Goal: Transaction & Acquisition: Purchase product/service

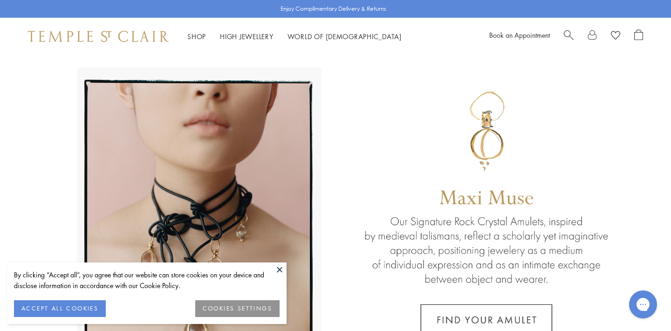
click at [280, 270] on button at bounding box center [280, 269] width 14 height 14
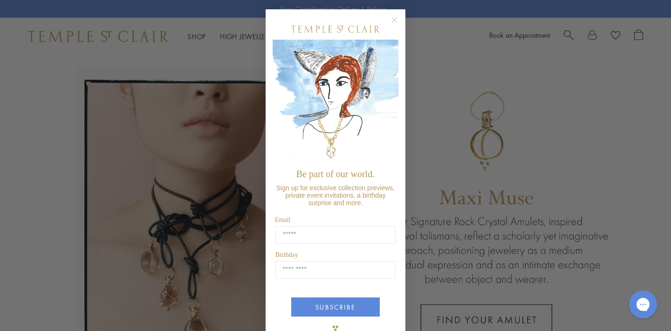
click at [393, 17] on circle "Close dialog" at bounding box center [394, 19] width 11 height 11
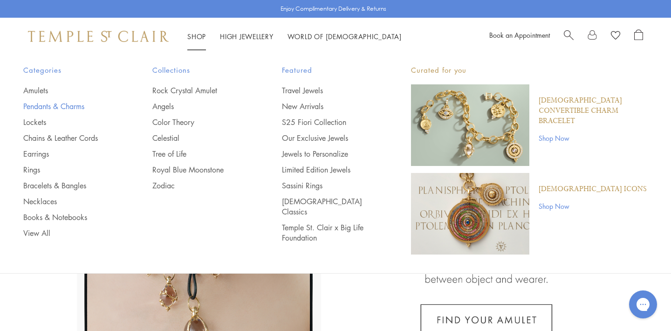
click at [73, 106] on link "Pendants & Charms" at bounding box center [69, 106] width 92 height 10
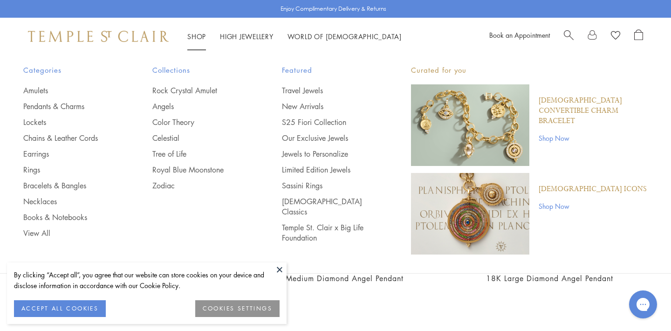
click at [194, 36] on link "Shop Shop" at bounding box center [196, 36] width 19 height 9
click at [45, 200] on link "Necklaces" at bounding box center [69, 201] width 92 height 10
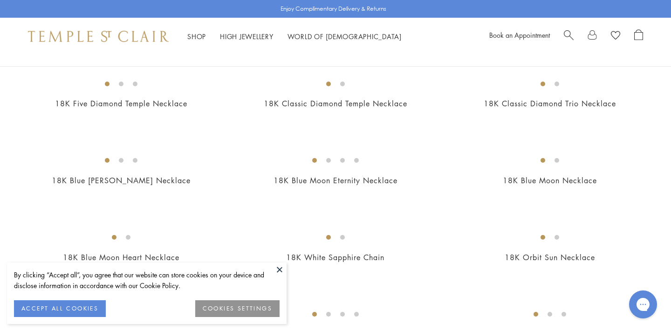
scroll to position [426, 0]
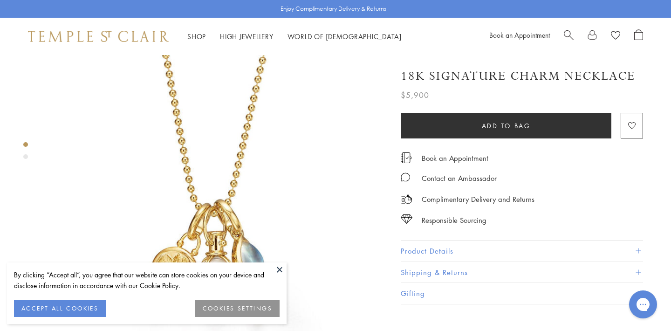
click at [432, 252] on button "Product Details" at bounding box center [522, 250] width 242 height 21
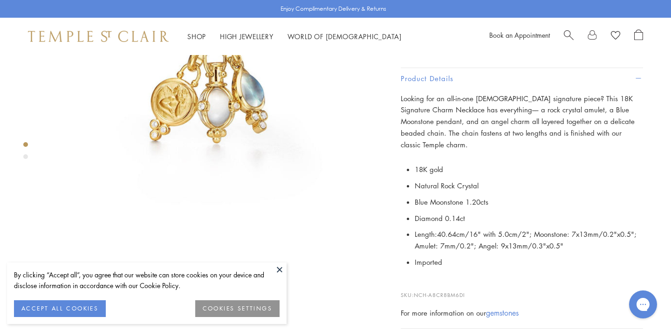
scroll to position [171, 0]
